Goal: Task Accomplishment & Management: Manage account settings

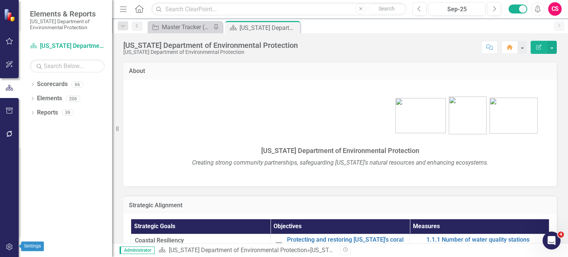
click at [13, 246] on button "button" at bounding box center [9, 247] width 17 height 16
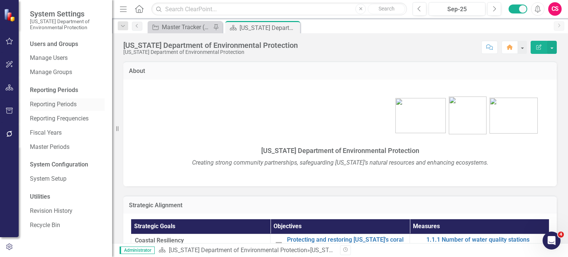
click at [55, 99] on div "Reporting Periods" at bounding box center [67, 104] width 75 height 12
click at [62, 107] on link "Reporting Periods" at bounding box center [67, 104] width 75 height 9
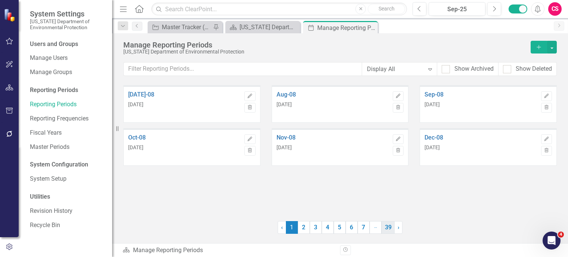
click at [390, 229] on link "39" at bounding box center [388, 227] width 13 height 13
click at [376, 227] on link "38" at bounding box center [378, 227] width 13 height 13
click at [367, 227] on link "37" at bounding box center [365, 227] width 13 height 13
click at [350, 230] on link "36" at bounding box center [352, 227] width 13 height 13
click at [338, 230] on link "35" at bounding box center [339, 227] width 13 height 13
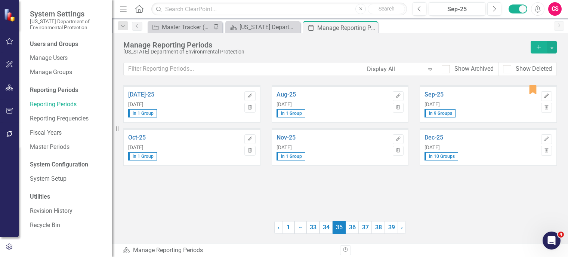
click at [546, 96] on icon "Edit" at bounding box center [547, 96] width 6 height 4
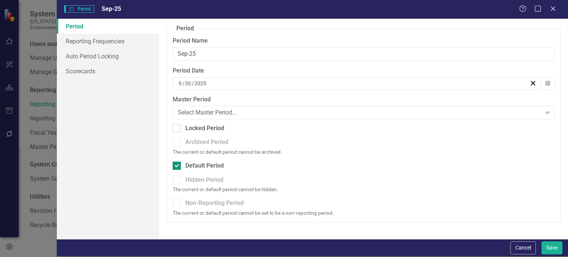
click at [186, 167] on div "Default Period" at bounding box center [204, 165] width 38 height 9
click at [178, 166] on input "Default Period" at bounding box center [175, 163] width 5 height 5
checkbox input "false"
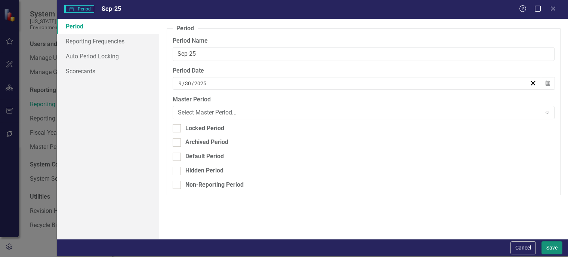
click at [555, 246] on button "Save" at bounding box center [552, 247] width 21 height 13
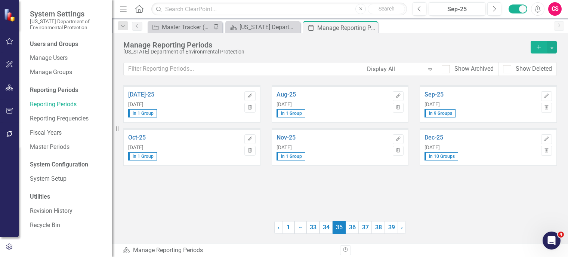
click at [256, 137] on div "Oct-25 [DATE] in 1 Group Edit Trash" at bounding box center [191, 146] width 137 height 37
click at [251, 138] on icon "Edit" at bounding box center [250, 139] width 6 height 4
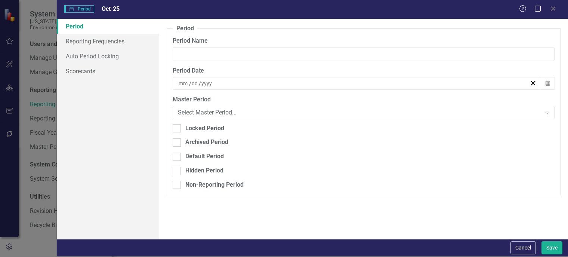
type input "Oct-25"
type input "10"
type input "31"
type input "2025"
click at [202, 157] on div "Default Period" at bounding box center [204, 156] width 38 height 9
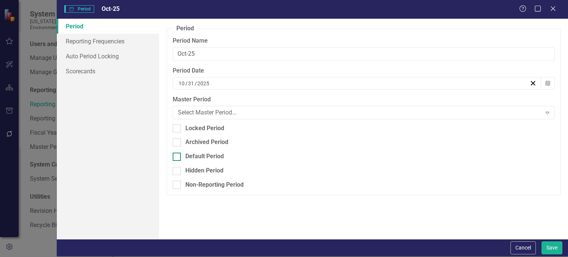
click at [178, 157] on input "Default Period" at bounding box center [175, 154] width 5 height 5
checkbox input "true"
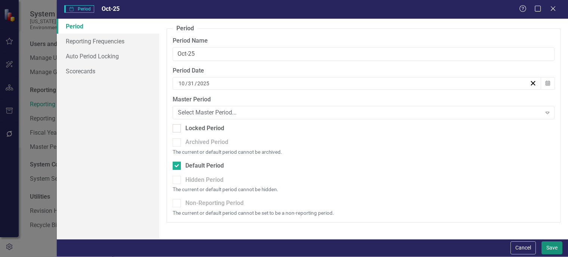
click at [553, 248] on button "Save" at bounding box center [552, 247] width 21 height 13
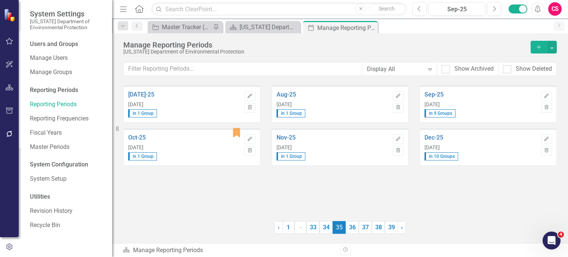
click at [552, 10] on div "CS" at bounding box center [554, 8] width 13 height 13
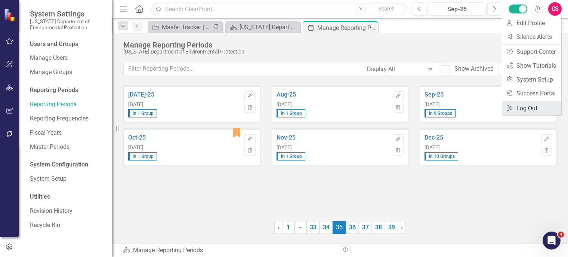
click at [525, 111] on link "Logout Log Out" at bounding box center [531, 108] width 59 height 14
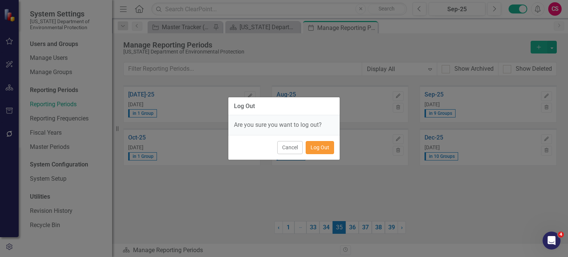
click at [321, 148] on button "Log Out" at bounding box center [320, 147] width 28 height 13
